Goal: Information Seeking & Learning: Learn about a topic

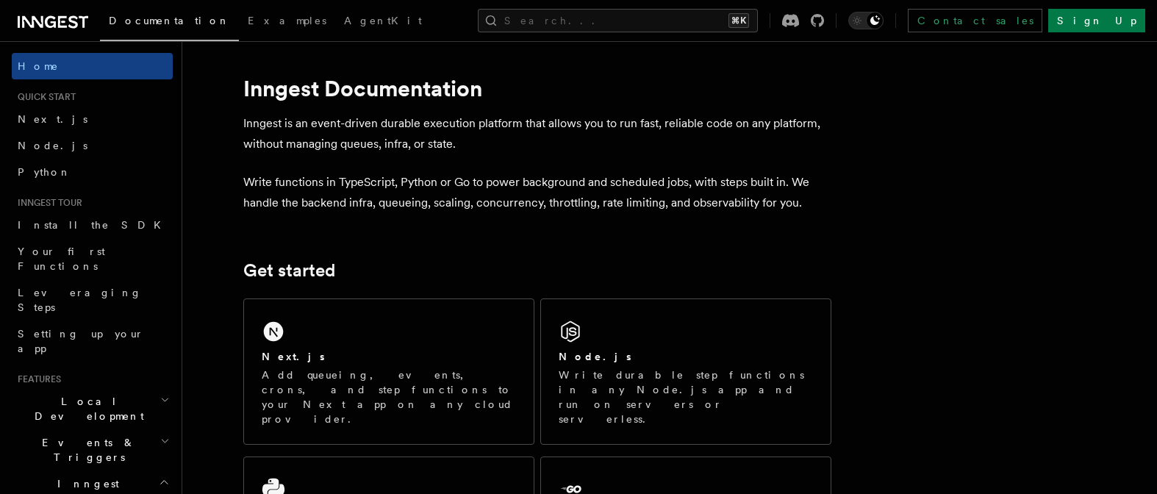
click at [261, 187] on p "Write functions in TypeScript, Python or Go to power background and scheduled j…" at bounding box center [537, 192] width 588 height 41
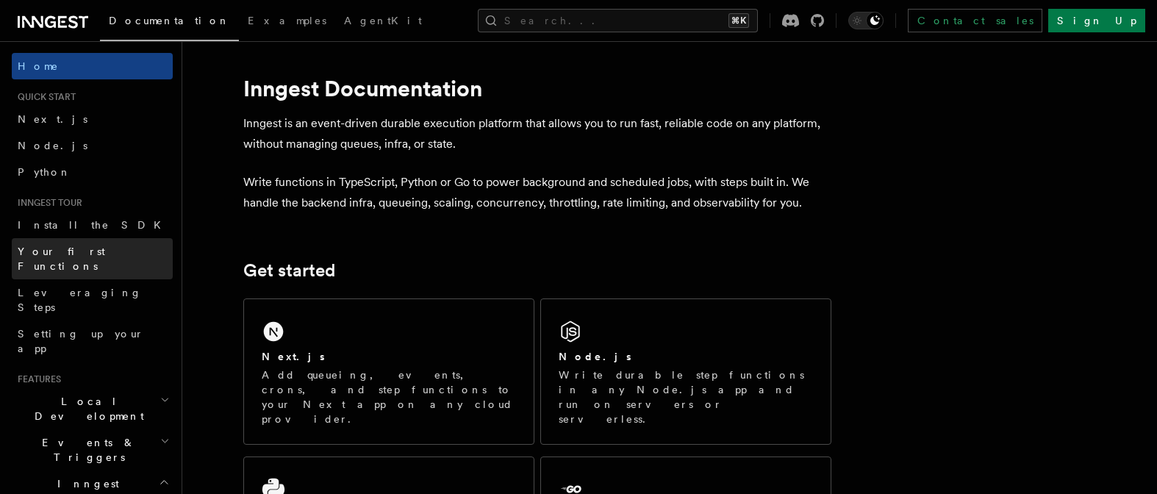
scroll to position [487, 0]
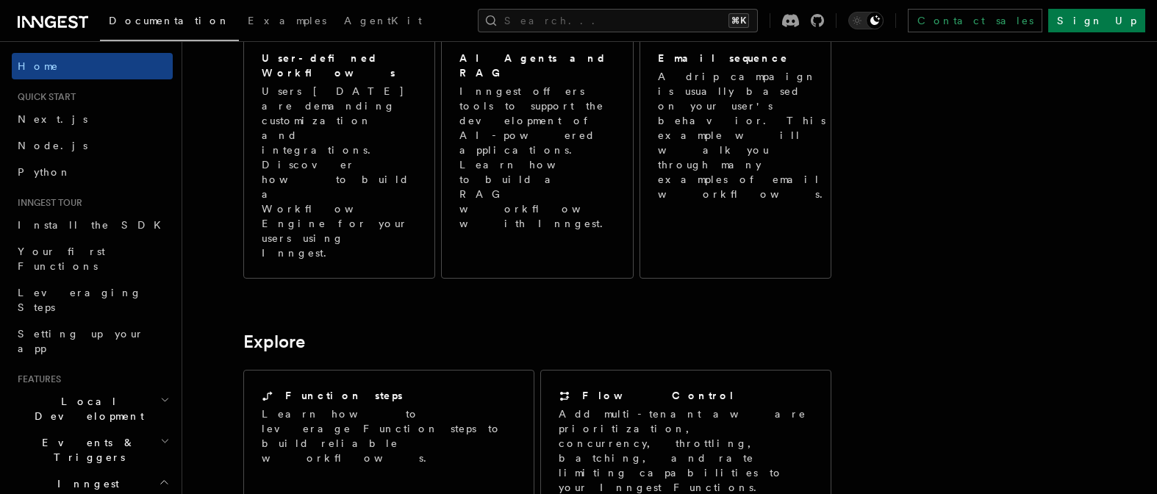
scroll to position [0, 0]
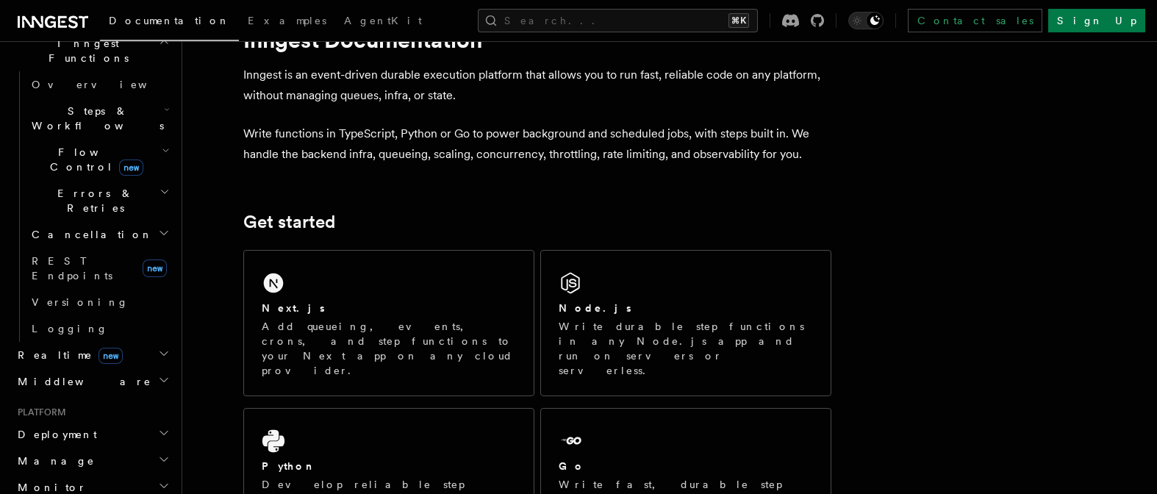
scroll to position [712, 0]
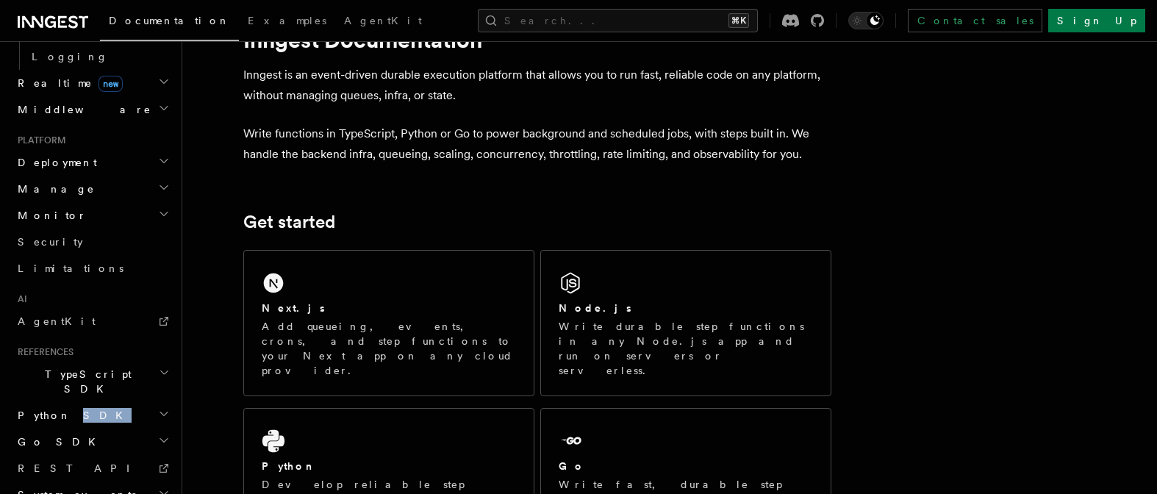
click at [19, 402] on h2 "Python SDK" at bounding box center [92, 415] width 161 height 26
click at [74, 462] on span "Quick start" at bounding box center [81, 468] width 99 height 12
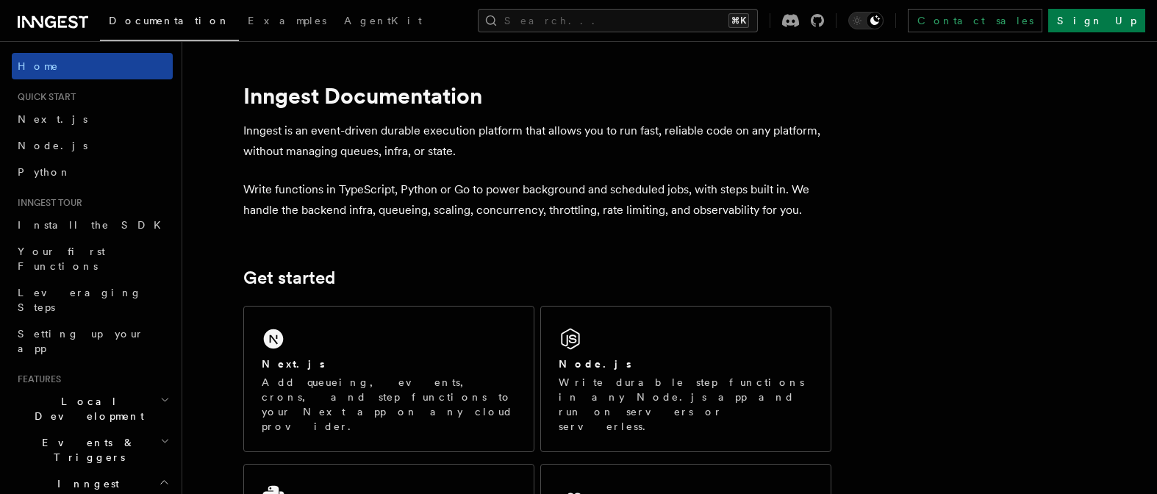
click at [20, 70] on span "Home" at bounding box center [38, 66] width 41 height 15
click at [43, 64] on span "Home" at bounding box center [38, 66] width 41 height 15
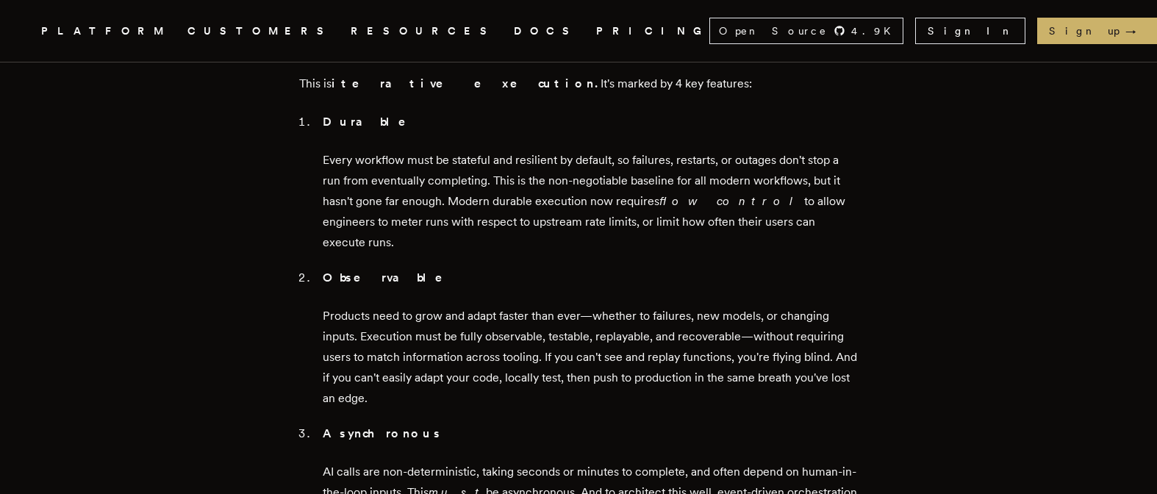
scroll to position [1600, 0]
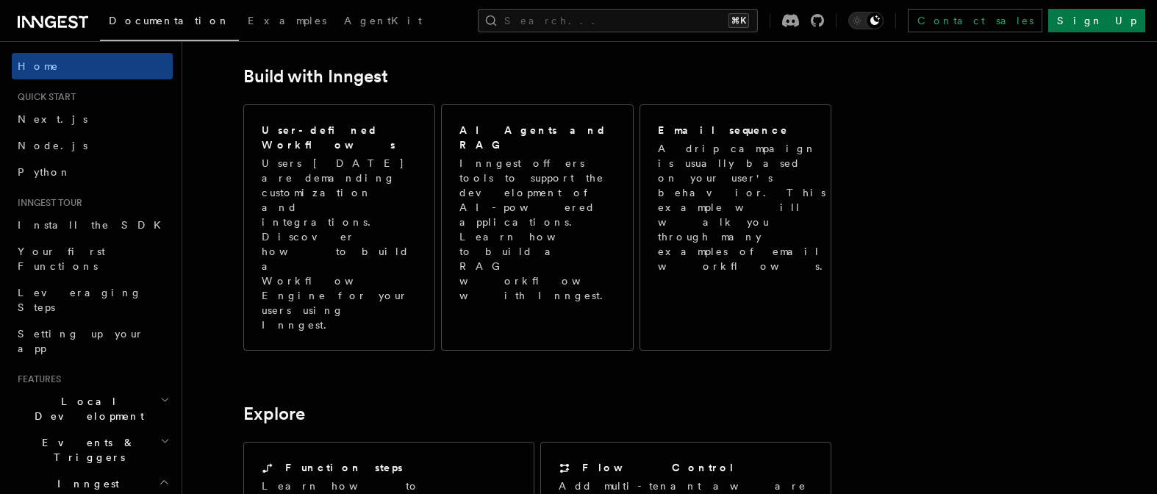
scroll to position [1155, 0]
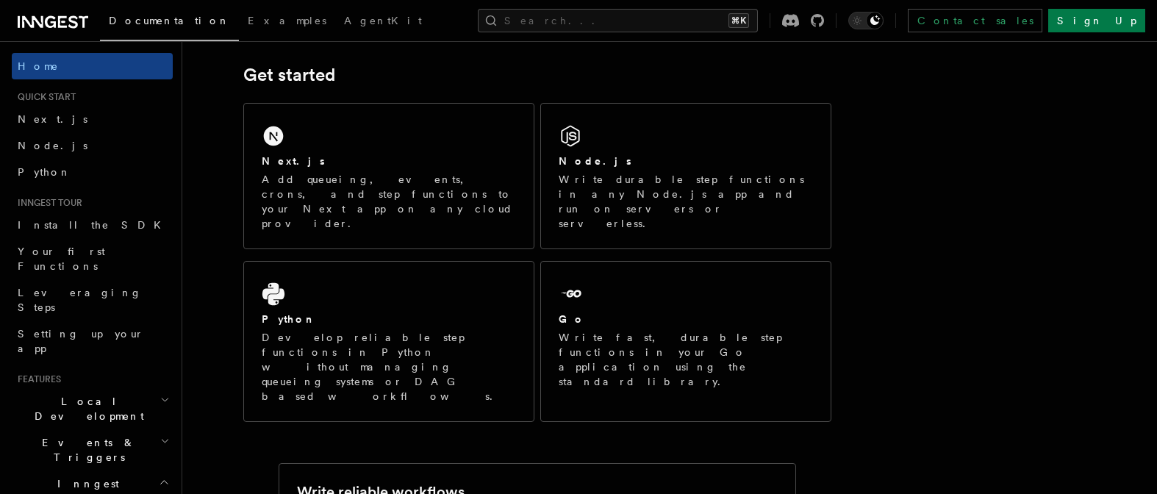
scroll to position [372, 0]
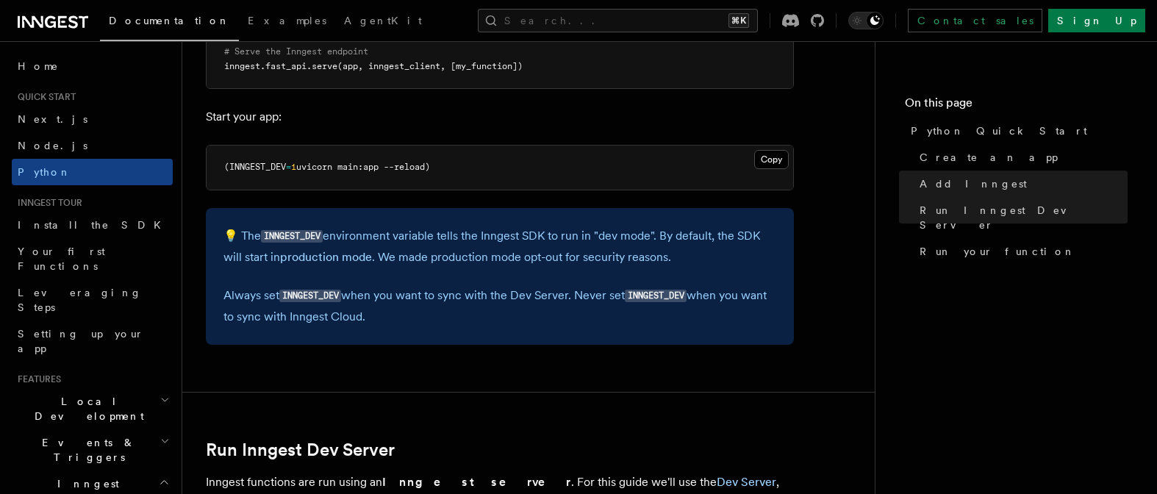
scroll to position [1905, 0]
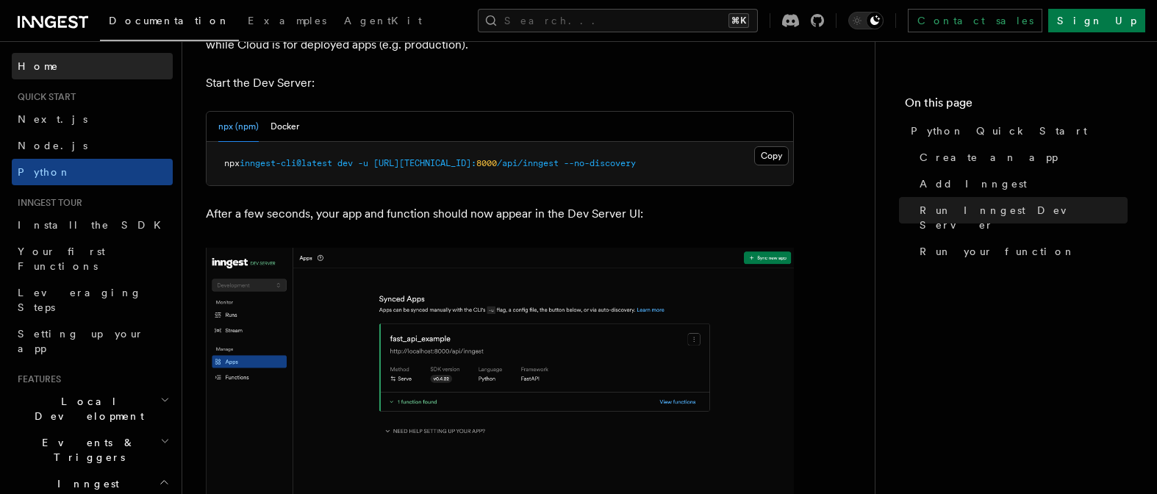
click at [83, 71] on link "Home" at bounding box center [92, 66] width 161 height 26
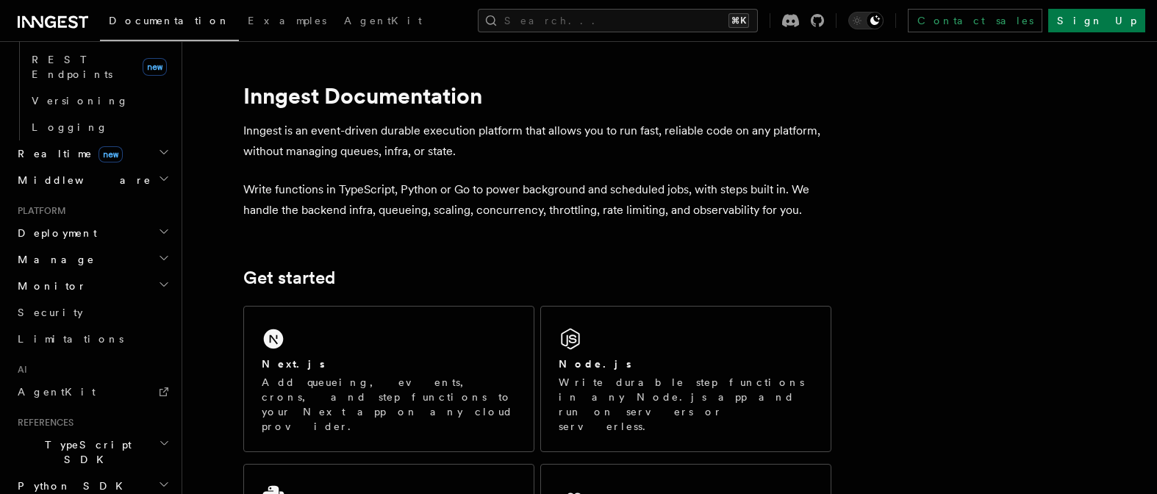
scroll to position [643, 0]
